Goal: Use online tool/utility: Utilize a website feature to perform a specific function

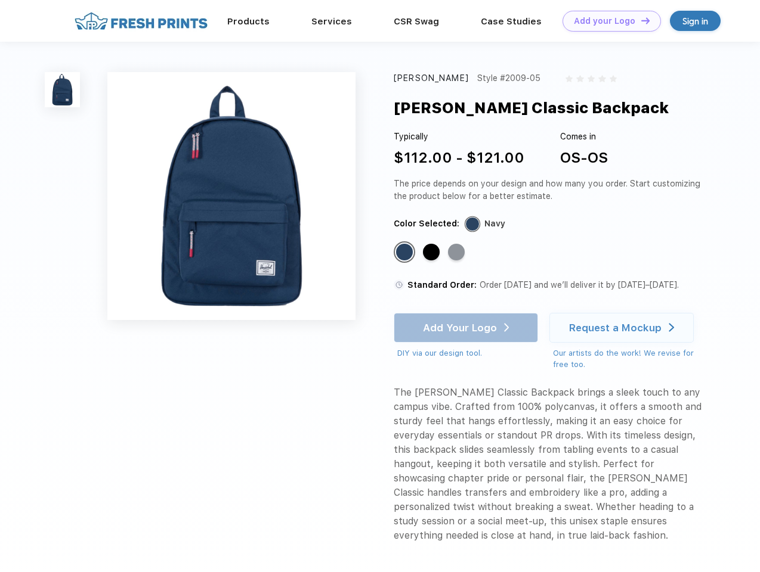
click at [607, 21] on link "Add your Logo Design Tool" at bounding box center [611, 21] width 98 height 21
click at [0, 0] on div "Design Tool" at bounding box center [0, 0] width 0 height 0
click at [640, 20] on link "Add your Logo Design Tool" at bounding box center [611, 21] width 98 height 21
click at [63, 89] on img at bounding box center [62, 89] width 35 height 35
click at [405, 253] on div "Standard Color" at bounding box center [404, 252] width 17 height 17
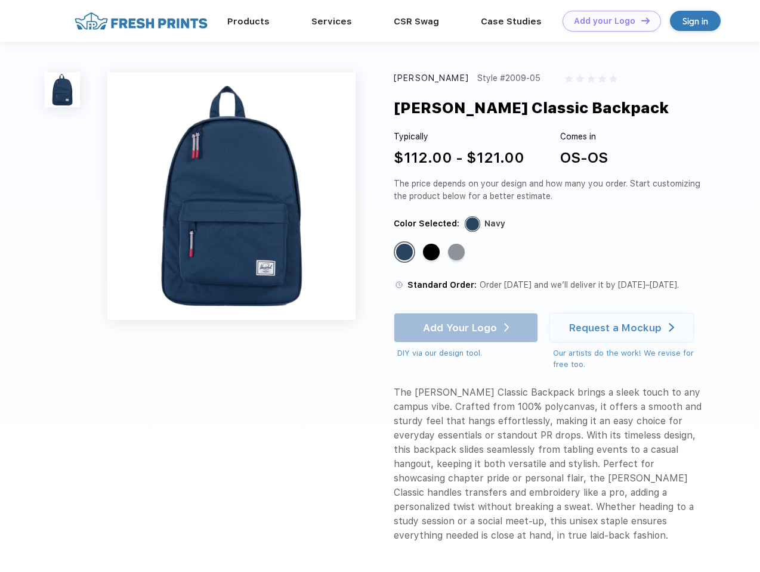
click at [432, 253] on div "Standard Color" at bounding box center [431, 252] width 17 height 17
click at [457, 253] on div "Standard Color" at bounding box center [456, 252] width 17 height 17
click at [467, 328] on div "Add Your Logo DIY via our design tool. Ah shoot! This product isn't up in our d…" at bounding box center [465, 336] width 144 height 47
click at [623, 328] on div "Request a Mockup" at bounding box center [615, 328] width 92 height 12
